Goal: Transaction & Acquisition: Purchase product/service

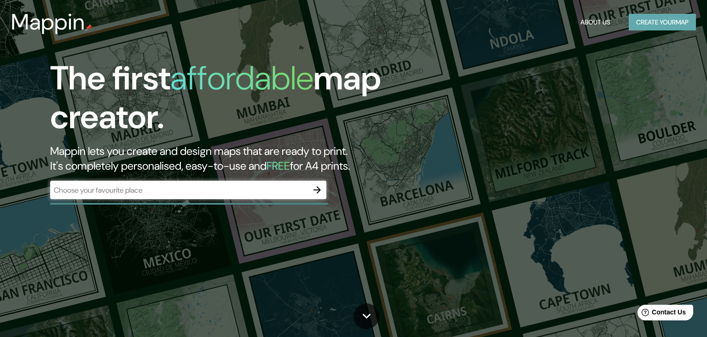
click at [638, 19] on button "Create your map" at bounding box center [662, 22] width 67 height 17
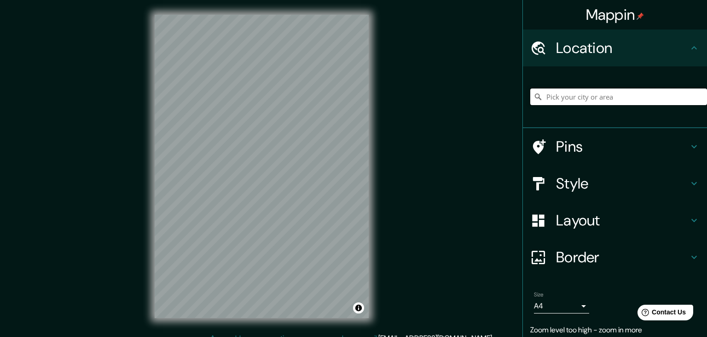
click at [596, 94] on input "Pick your city or area" at bounding box center [619, 96] width 177 height 17
click at [611, 93] on input "[PERSON_NAME], 96049 [GEOGRAPHIC_DATA], [GEOGRAPHIC_DATA], [GEOGRAPHIC_DATA]" at bounding box center [619, 96] width 177 height 17
drag, startPoint x: 591, startPoint y: 96, endPoint x: 707, endPoint y: 99, distance: 116.1
click at [707, 99] on input "[PERSON_NAME], 96049 [GEOGRAPHIC_DATA], [GEOGRAPHIC_DATA], [GEOGRAPHIC_DATA]" at bounding box center [619, 96] width 177 height 17
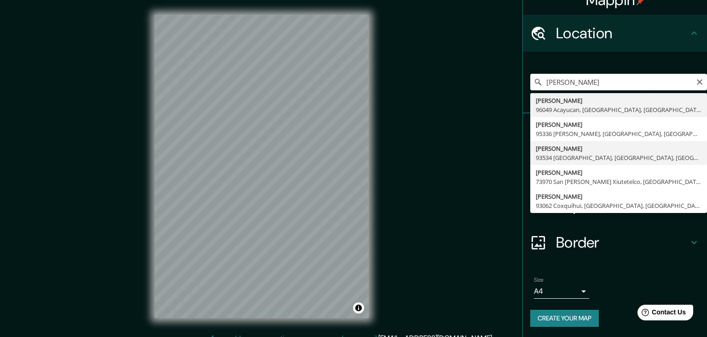
scroll to position [0, 0]
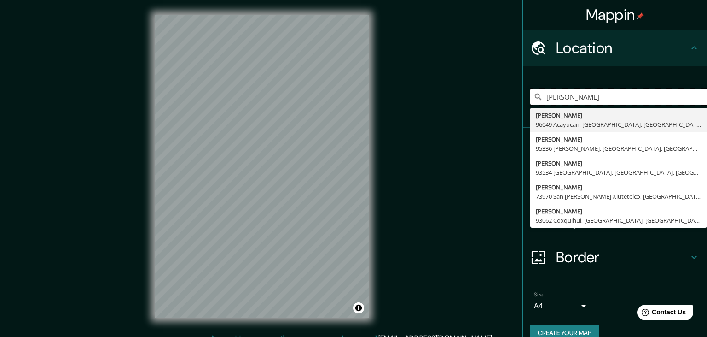
type input "[PERSON_NAME], 96049 [GEOGRAPHIC_DATA], [GEOGRAPHIC_DATA], [GEOGRAPHIC_DATA]"
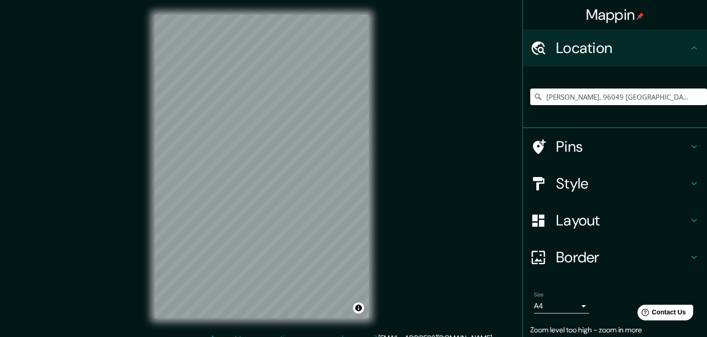
click at [691, 221] on icon at bounding box center [694, 220] width 11 height 11
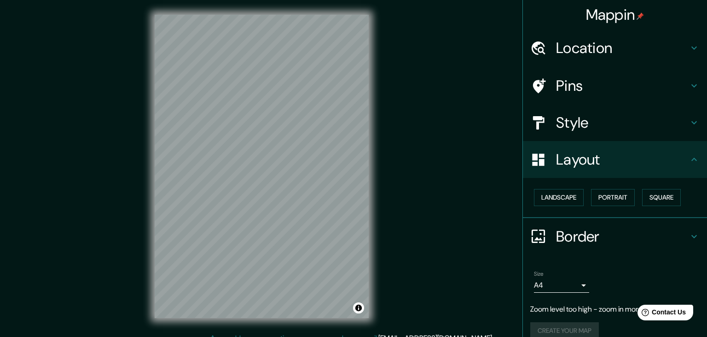
click at [670, 161] on h4 "Layout" at bounding box center [622, 159] width 133 height 18
click at [690, 123] on icon at bounding box center [694, 122] width 11 height 11
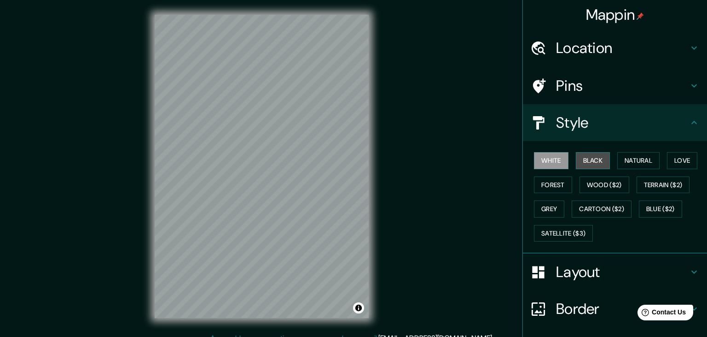
click at [601, 159] on button "Black" at bounding box center [593, 160] width 35 height 17
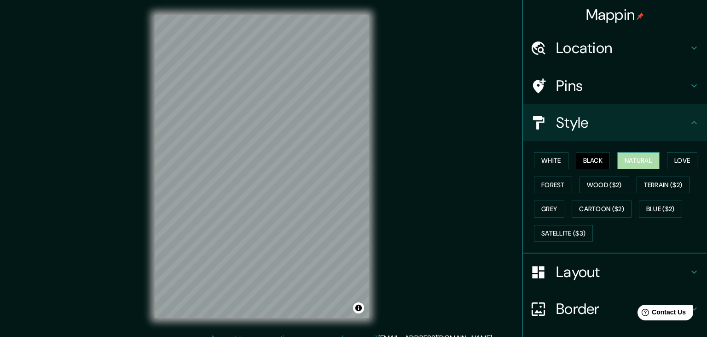
click at [634, 160] on button "Natural" at bounding box center [639, 160] width 42 height 17
click at [678, 159] on button "Love" at bounding box center [682, 160] width 30 height 17
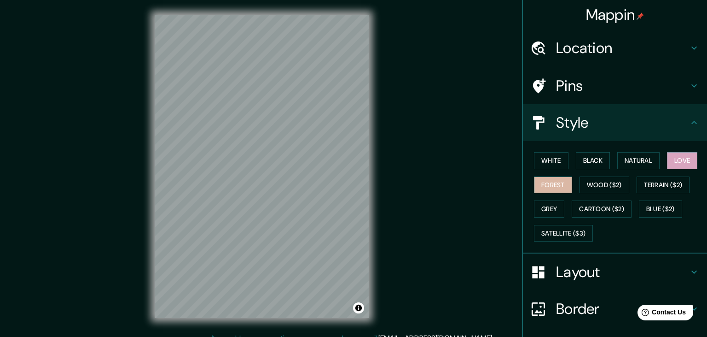
click at [561, 185] on button "Forest" at bounding box center [553, 184] width 38 height 17
click at [547, 164] on button "White" at bounding box center [551, 160] width 35 height 17
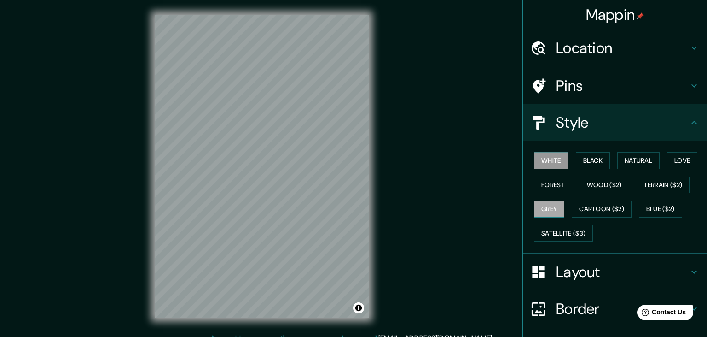
click at [552, 212] on button "Grey" at bounding box center [549, 208] width 30 height 17
click at [373, 276] on div "© Mapbox © OpenStreetMap Improve this map" at bounding box center [262, 166] width 244 height 333
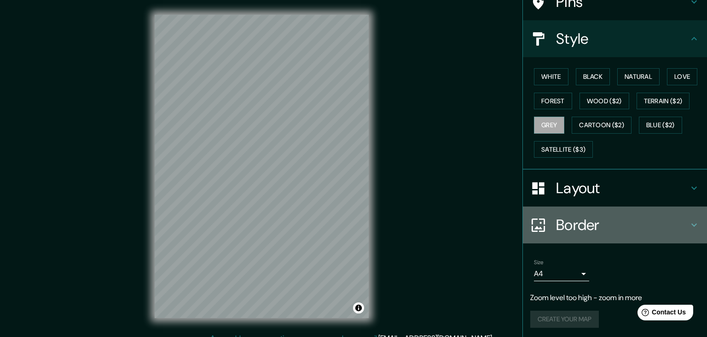
click at [690, 226] on icon at bounding box center [694, 224] width 11 height 11
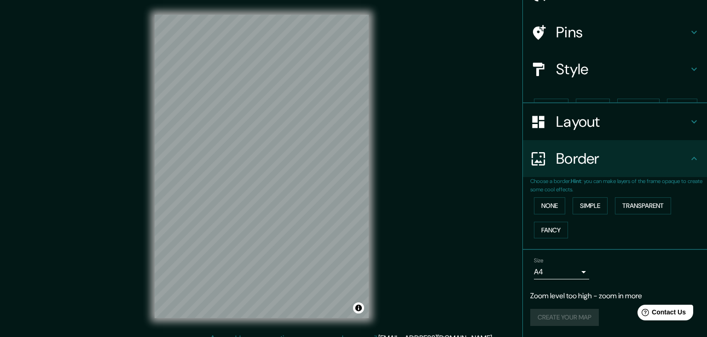
scroll to position [37, 0]
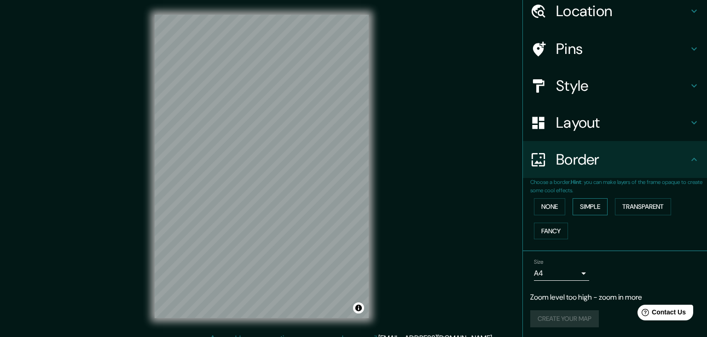
click at [595, 202] on button "Simple" at bounding box center [590, 206] width 35 height 17
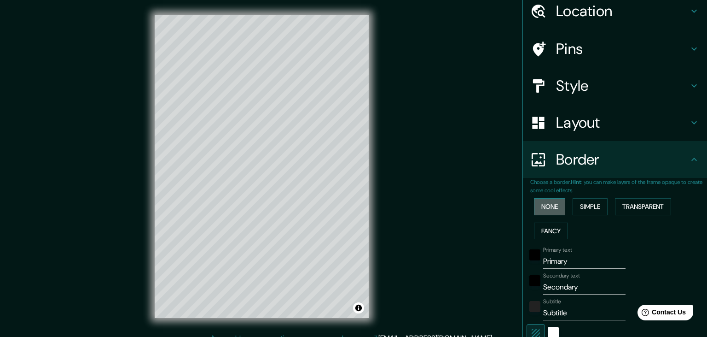
click at [553, 205] on button "None" at bounding box center [549, 206] width 31 height 17
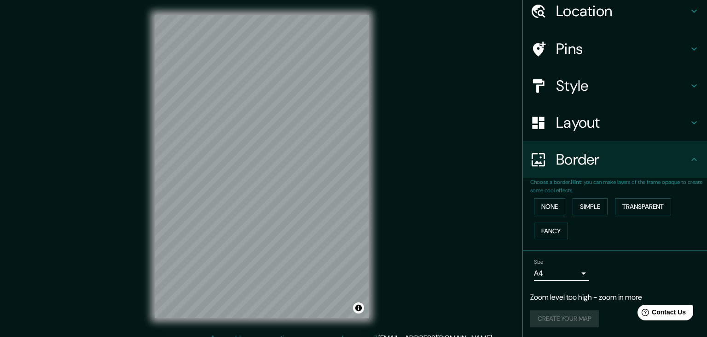
scroll to position [0, 0]
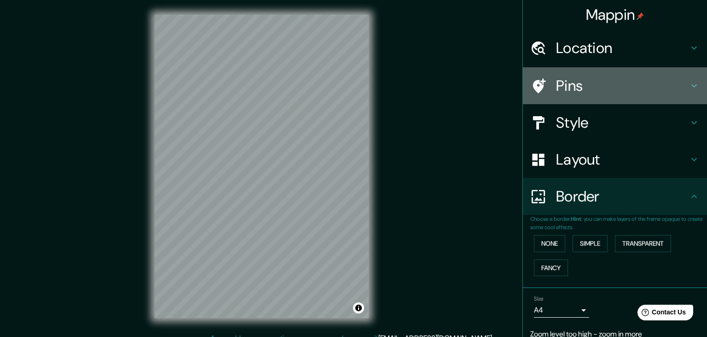
click at [681, 88] on h4 "Pins" at bounding box center [622, 85] width 133 height 18
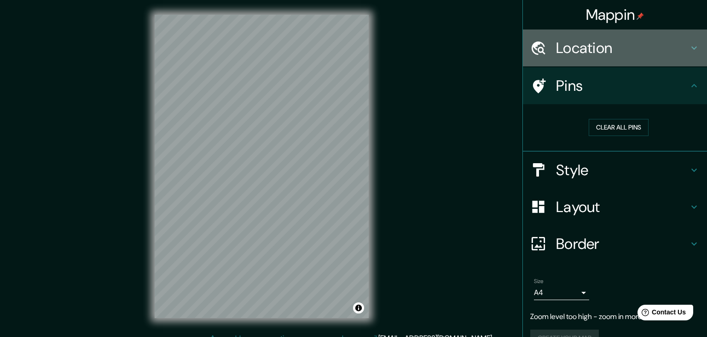
click at [686, 38] on div "Location" at bounding box center [615, 47] width 184 height 37
